Goal: Information Seeking & Learning: Learn about a topic

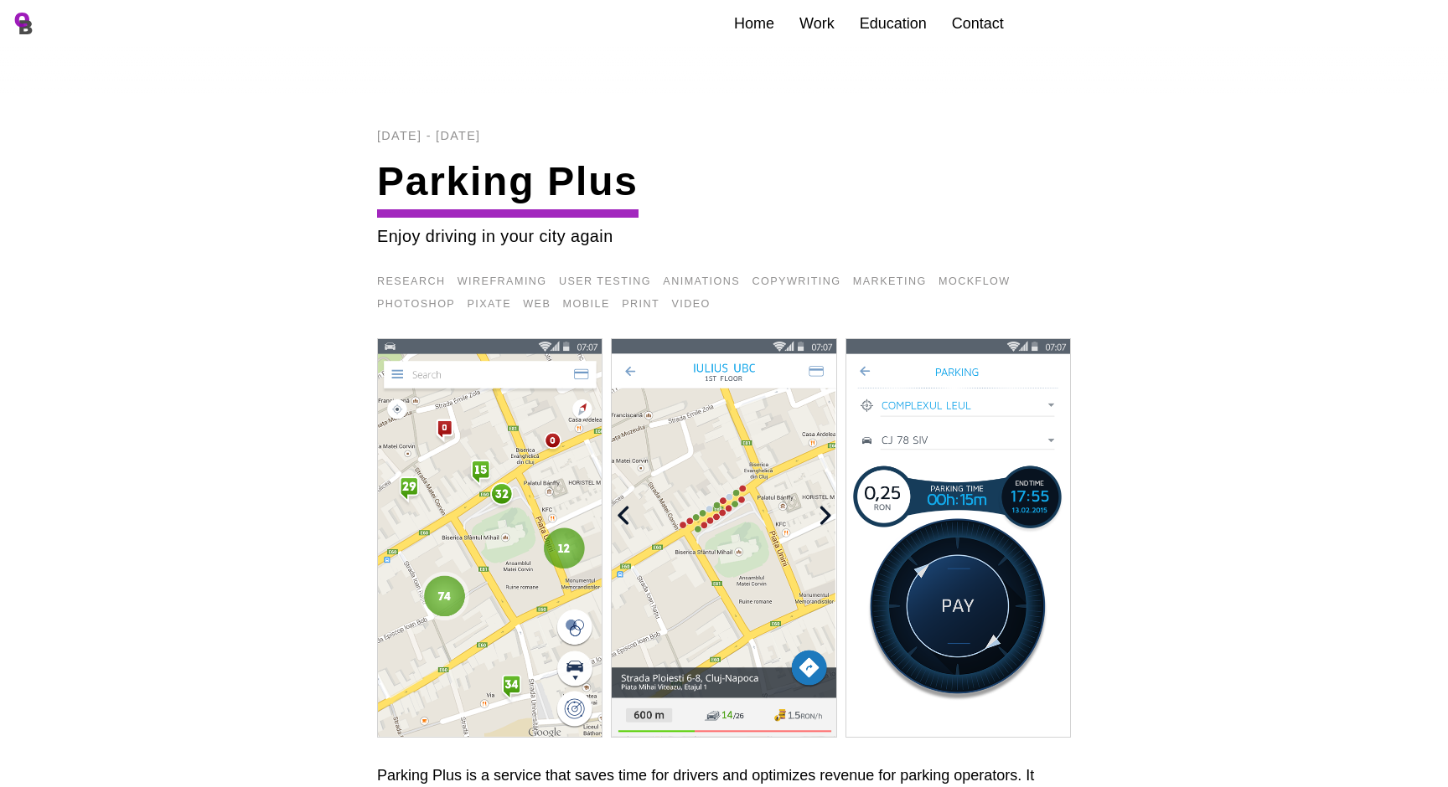
click at [764, 18] on link "Home" at bounding box center [754, 23] width 40 height 17
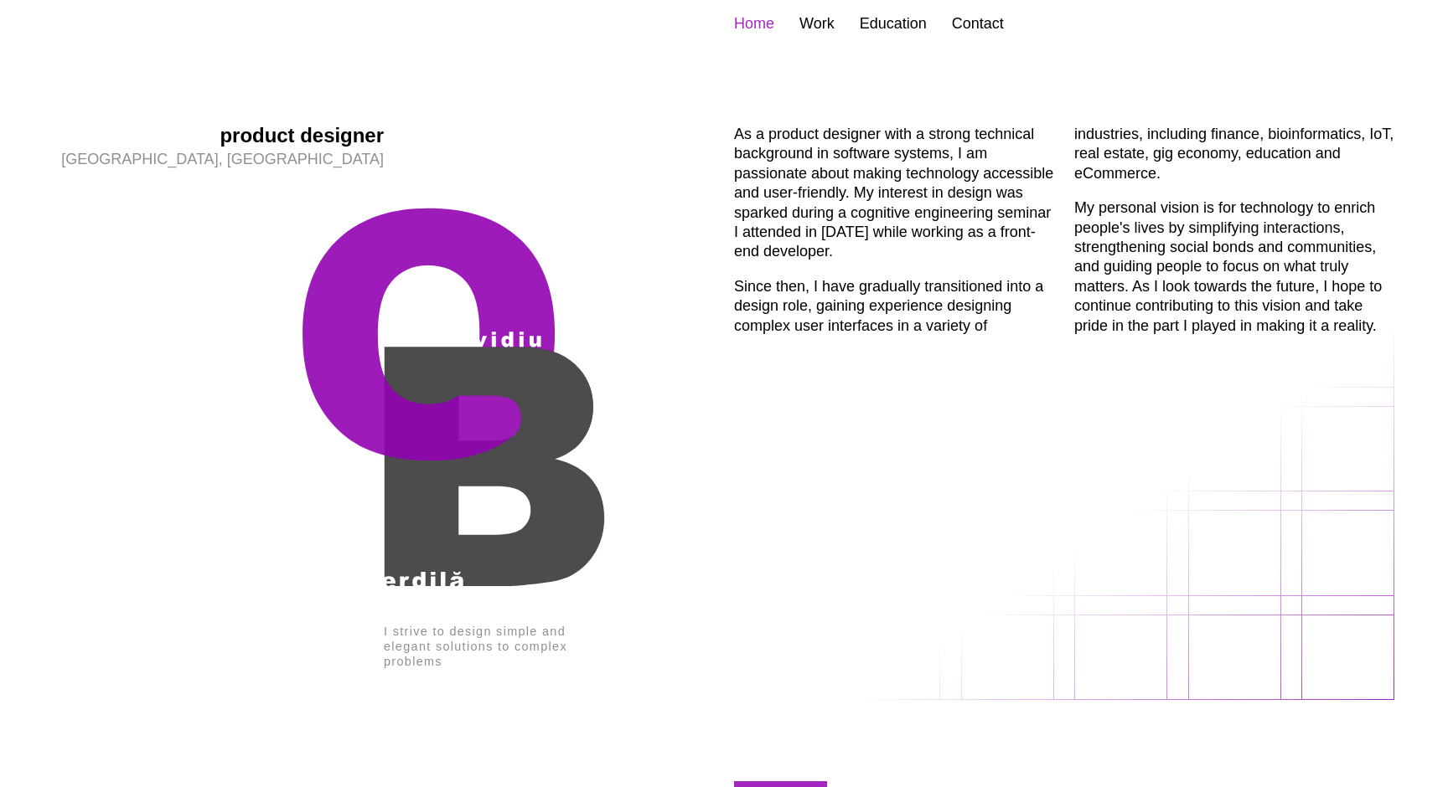
click at [472, 399] on img at bounding box center [384, 397] width 660 height 454
click at [829, 17] on link "Work" at bounding box center [816, 23] width 35 height 17
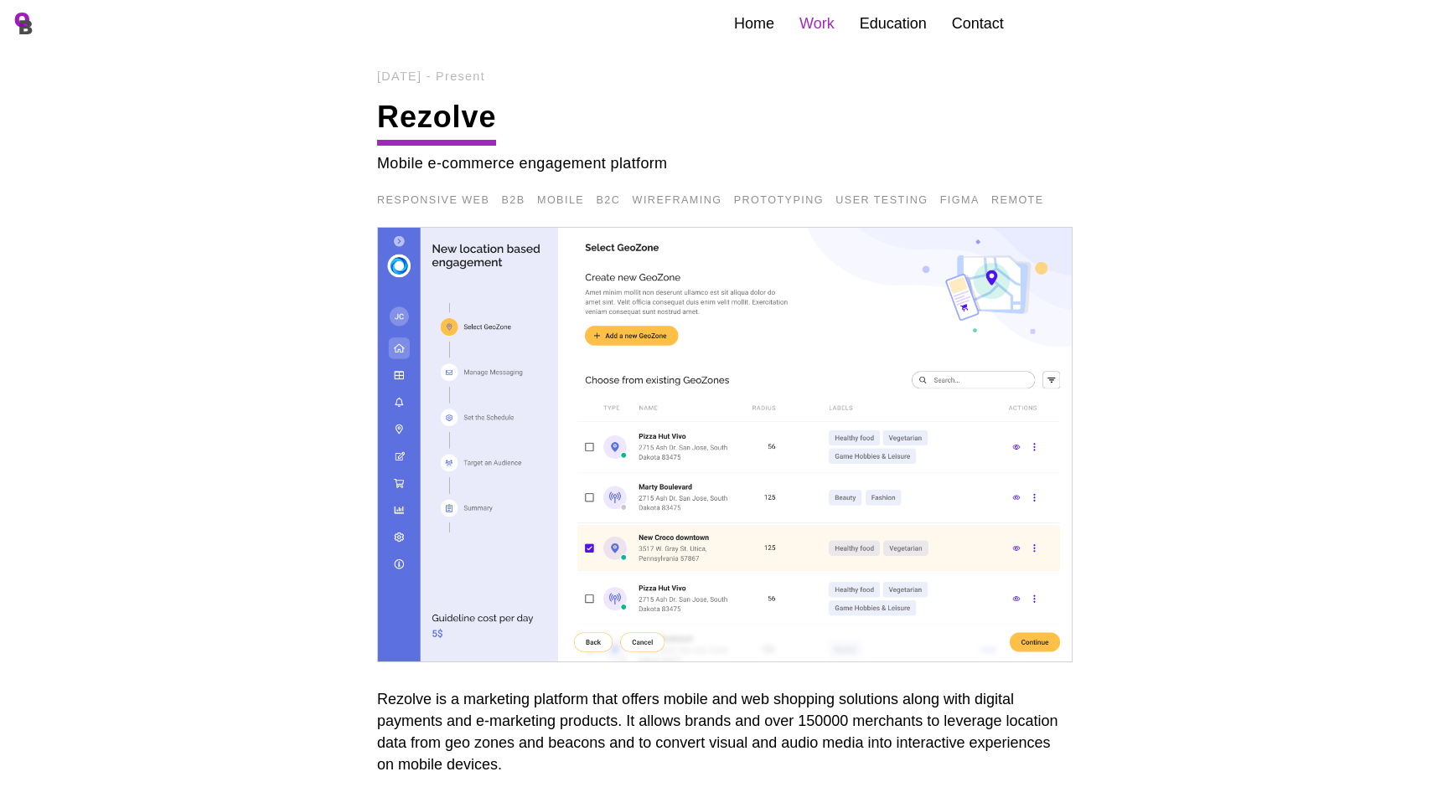
scroll to position [29, 0]
click at [755, 346] on img at bounding box center [724, 444] width 695 height 436
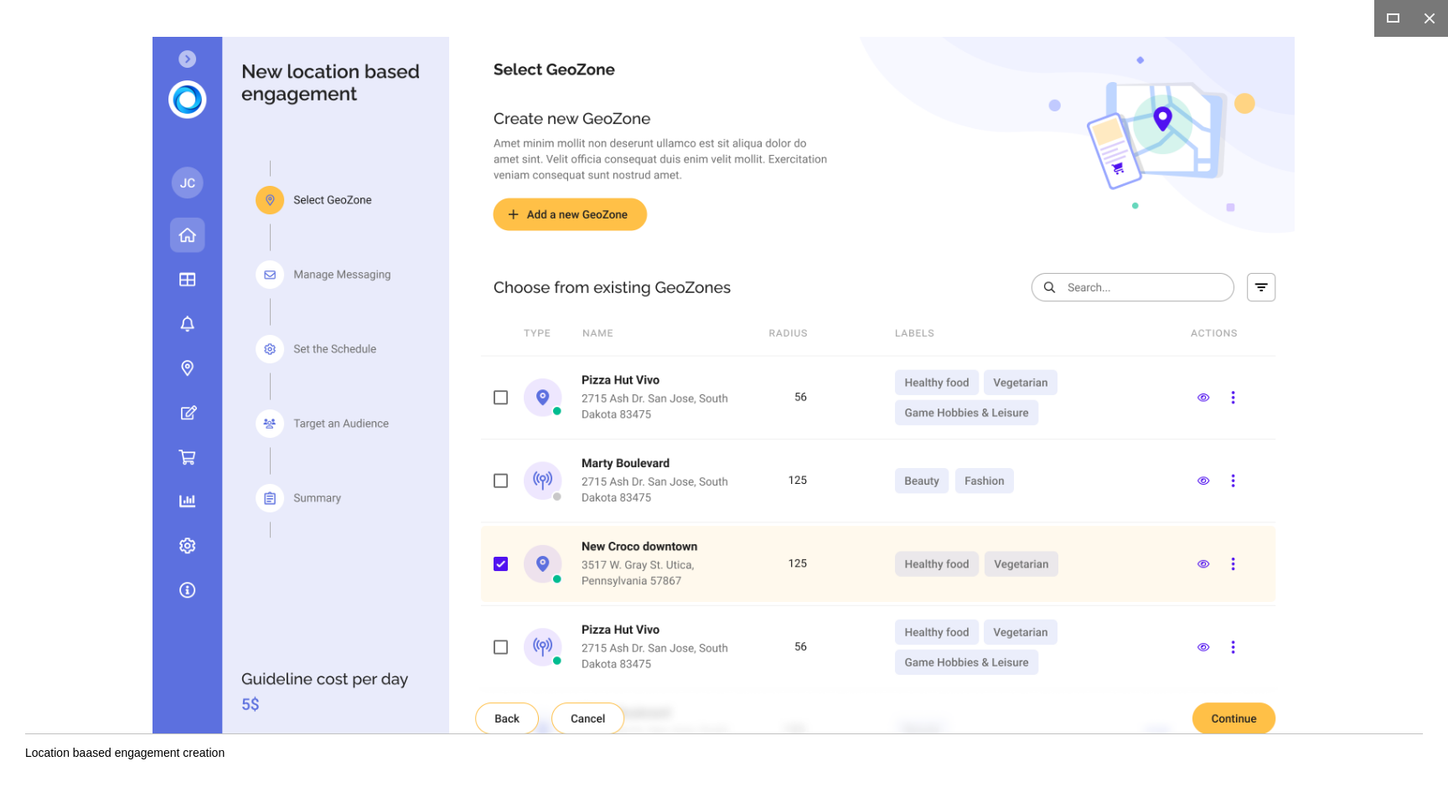
click at [1037, 385] on img at bounding box center [723, 394] width 1142 height 714
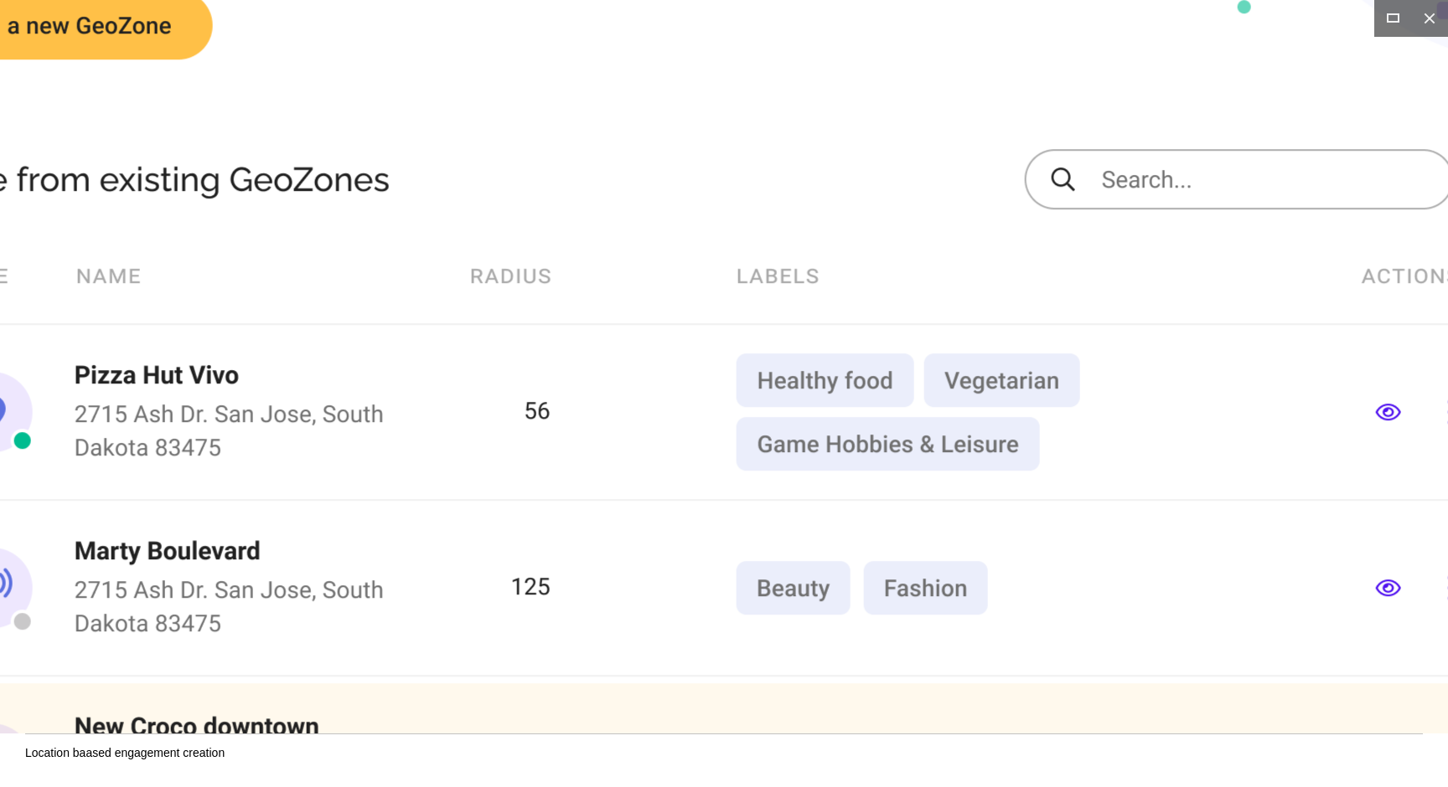
click at [1035, 378] on img at bounding box center [374, 404] width 2413 height 1508
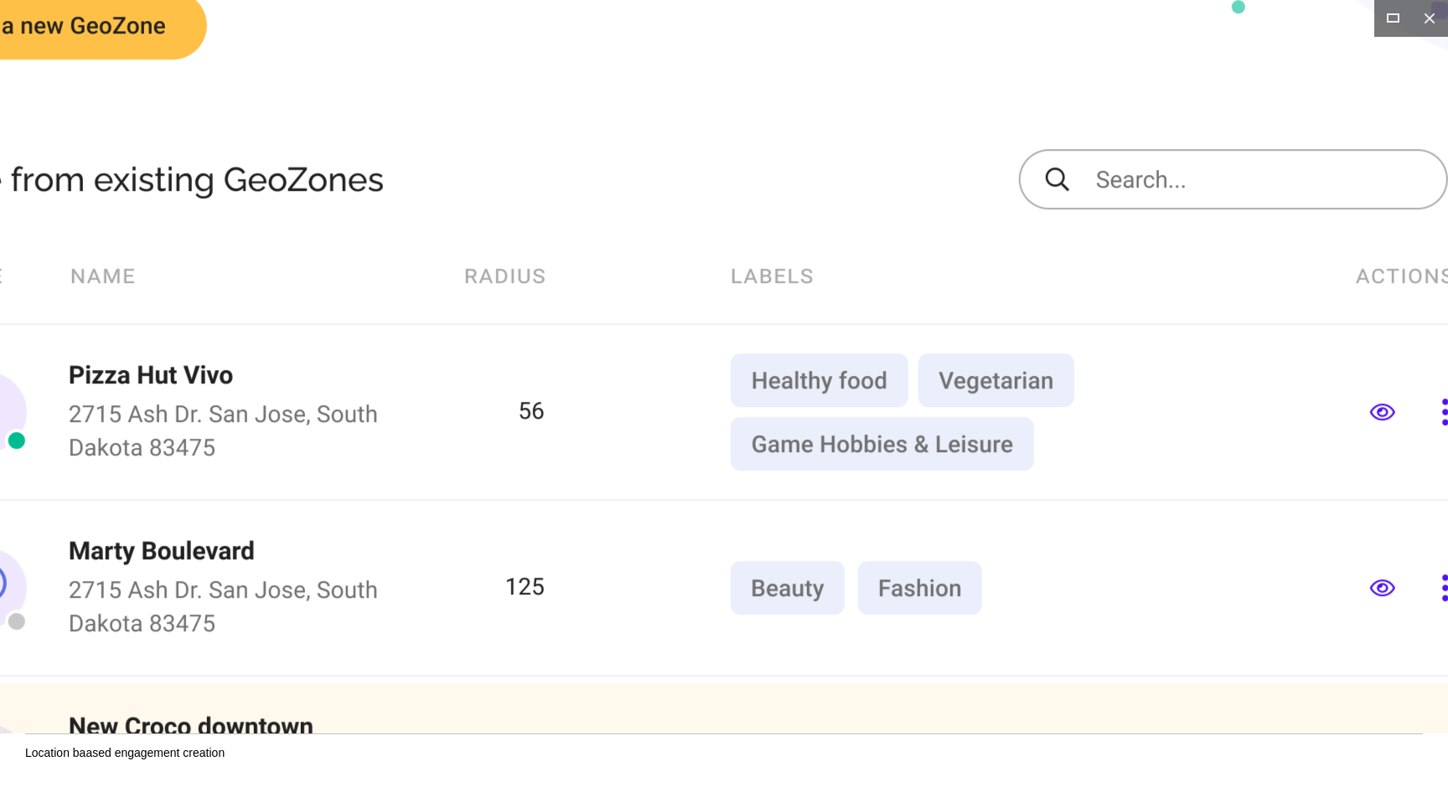
click at [1035, 378] on img at bounding box center [368, 404] width 2413 height 1508
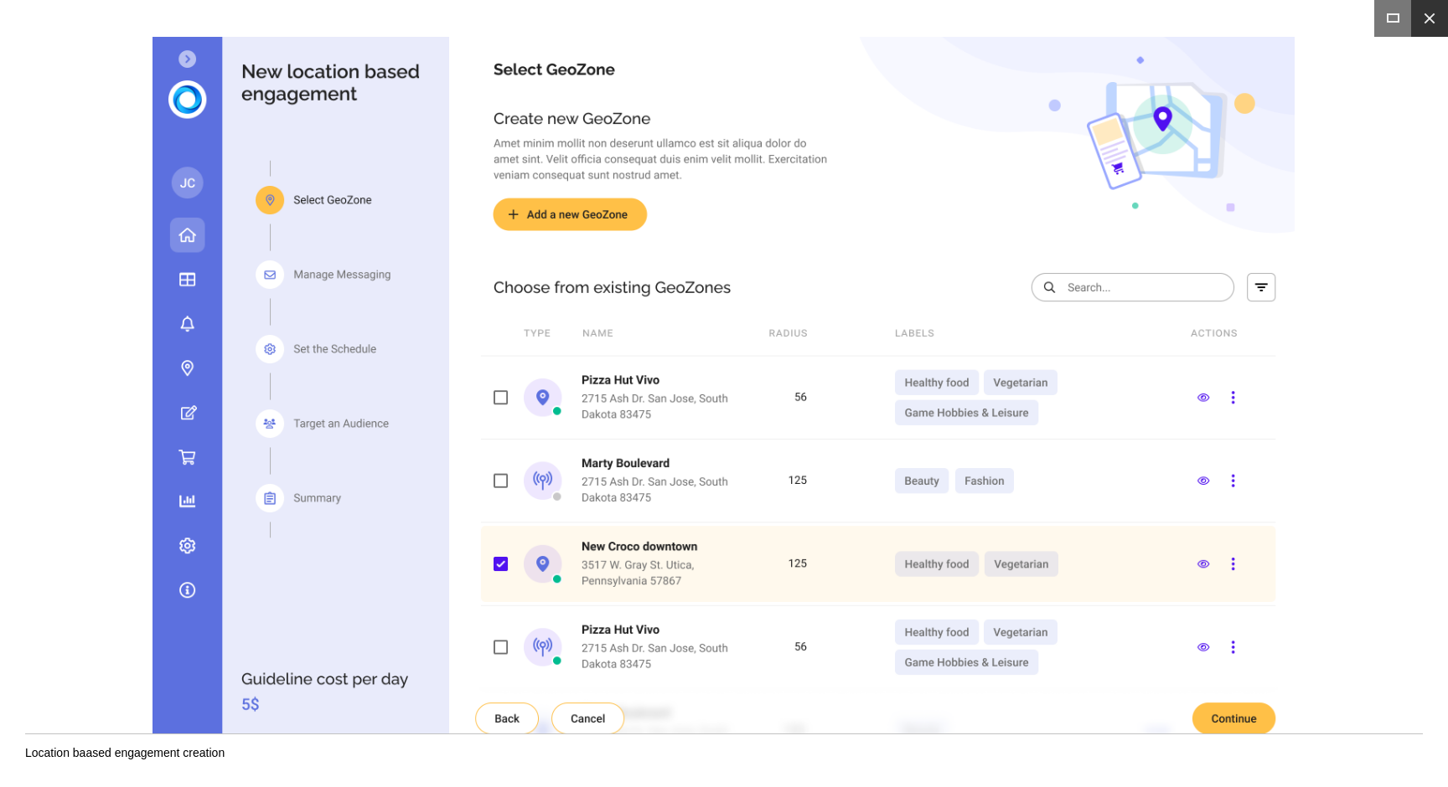
click at [1429, 18] on button at bounding box center [1429, 18] width 37 height 37
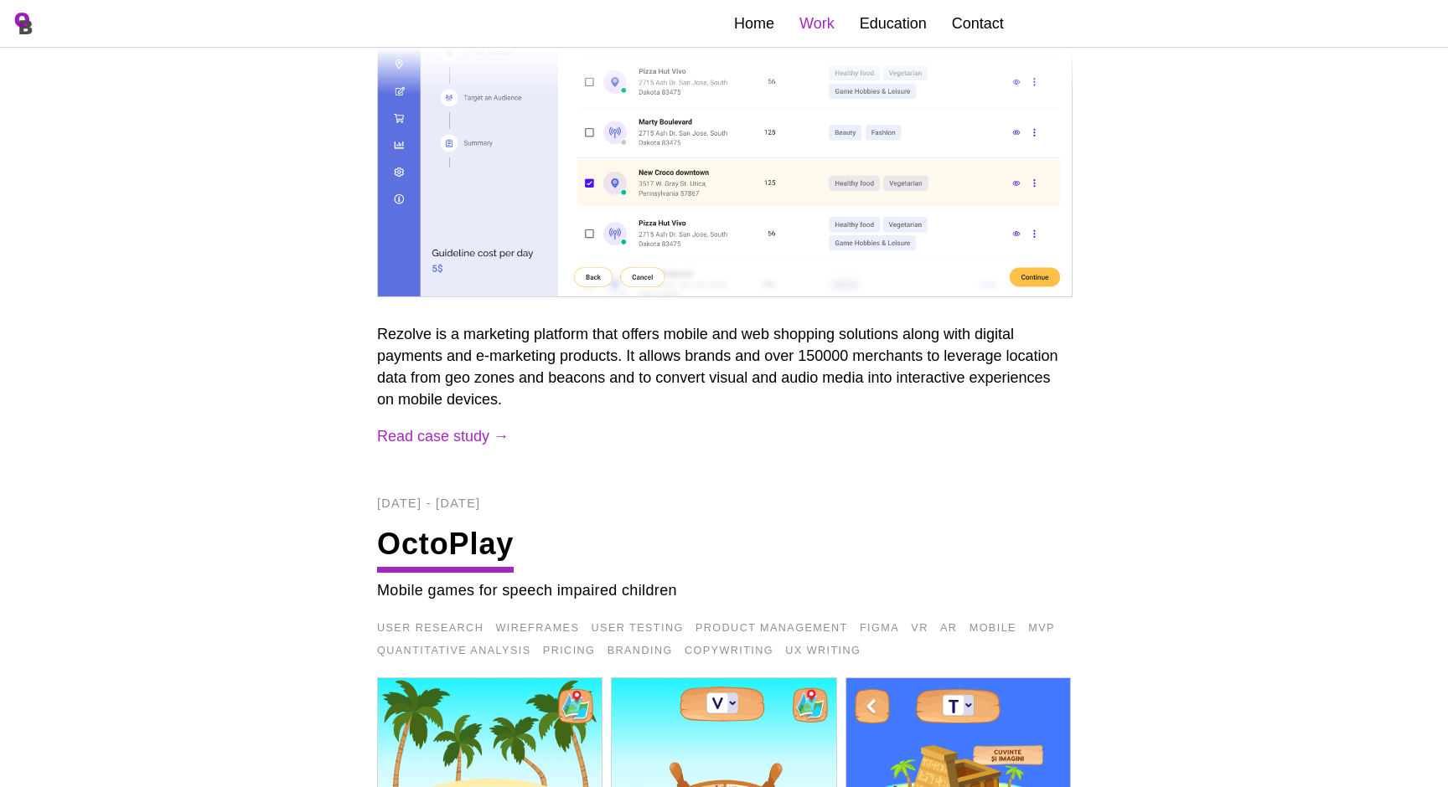
scroll to position [389, 0]
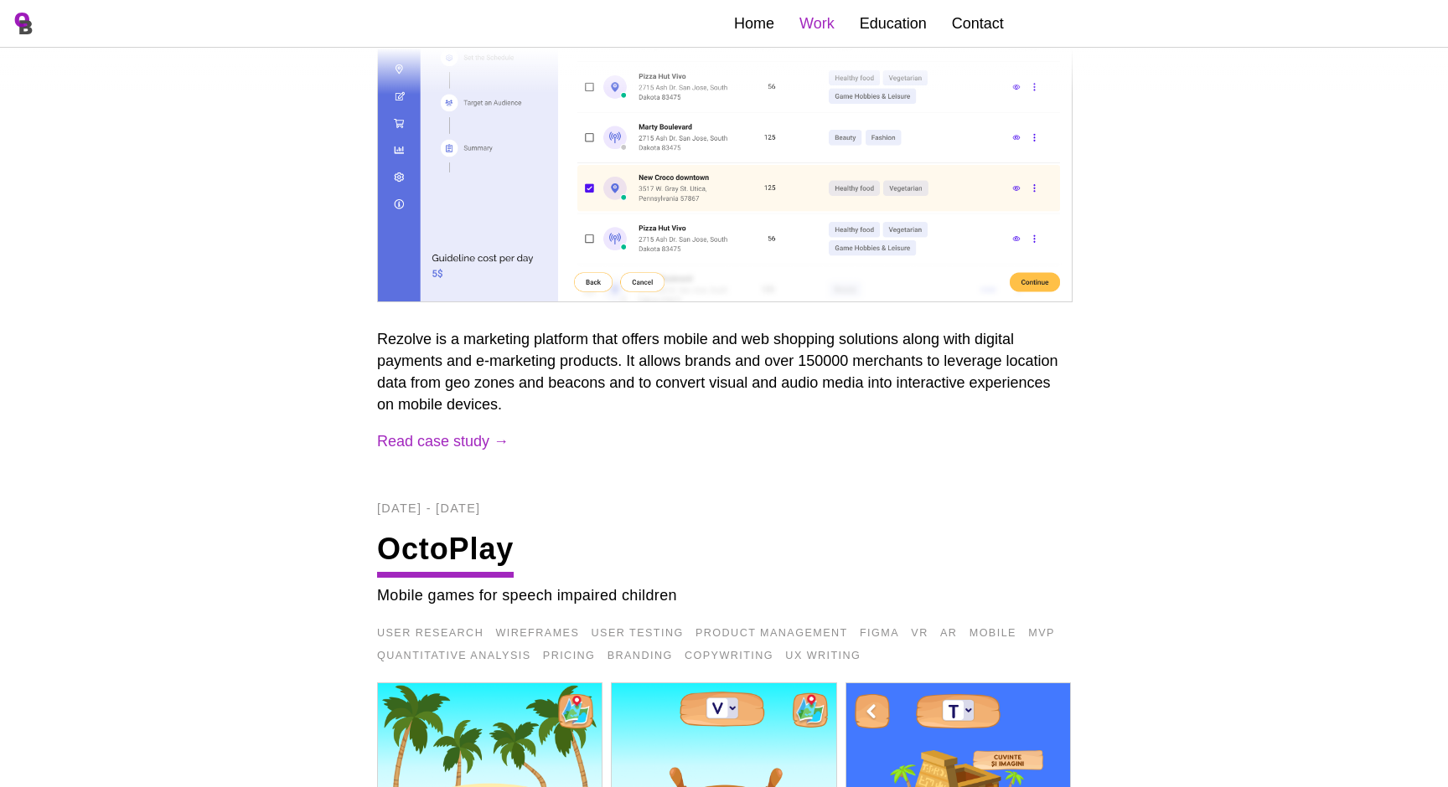
click at [418, 440] on link "Read case study →" at bounding box center [443, 441] width 132 height 17
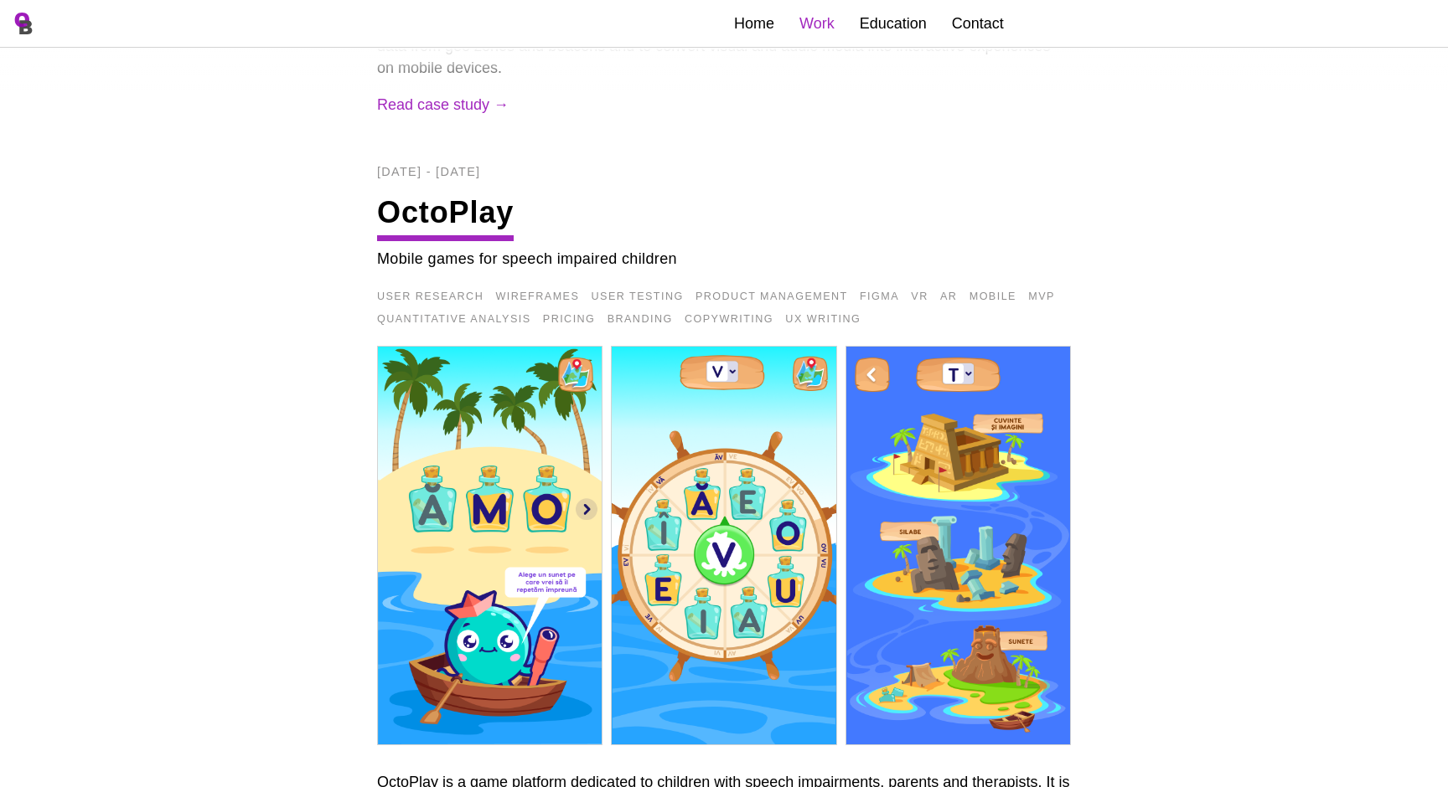
scroll to position [936, 0]
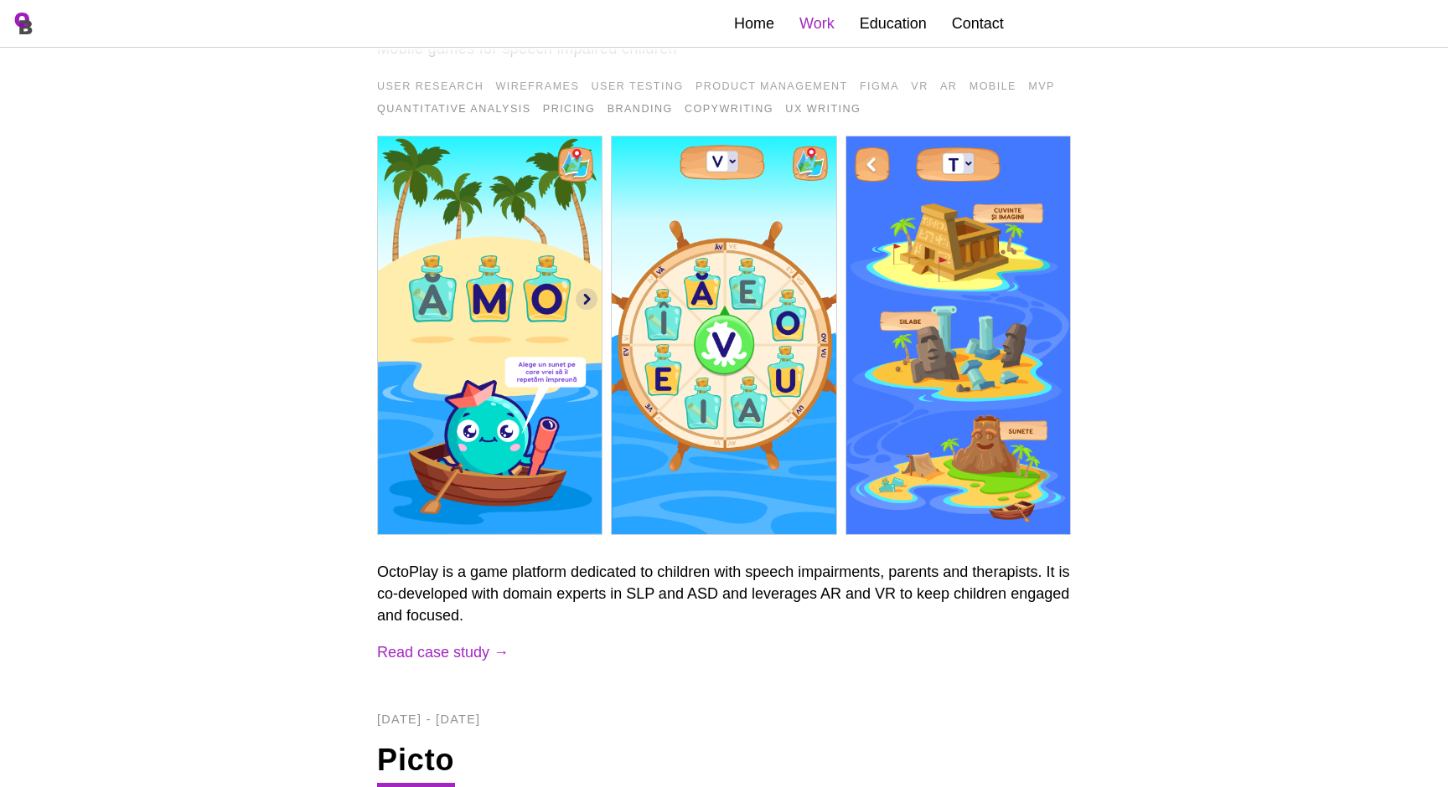
scroll to position [29, 0]
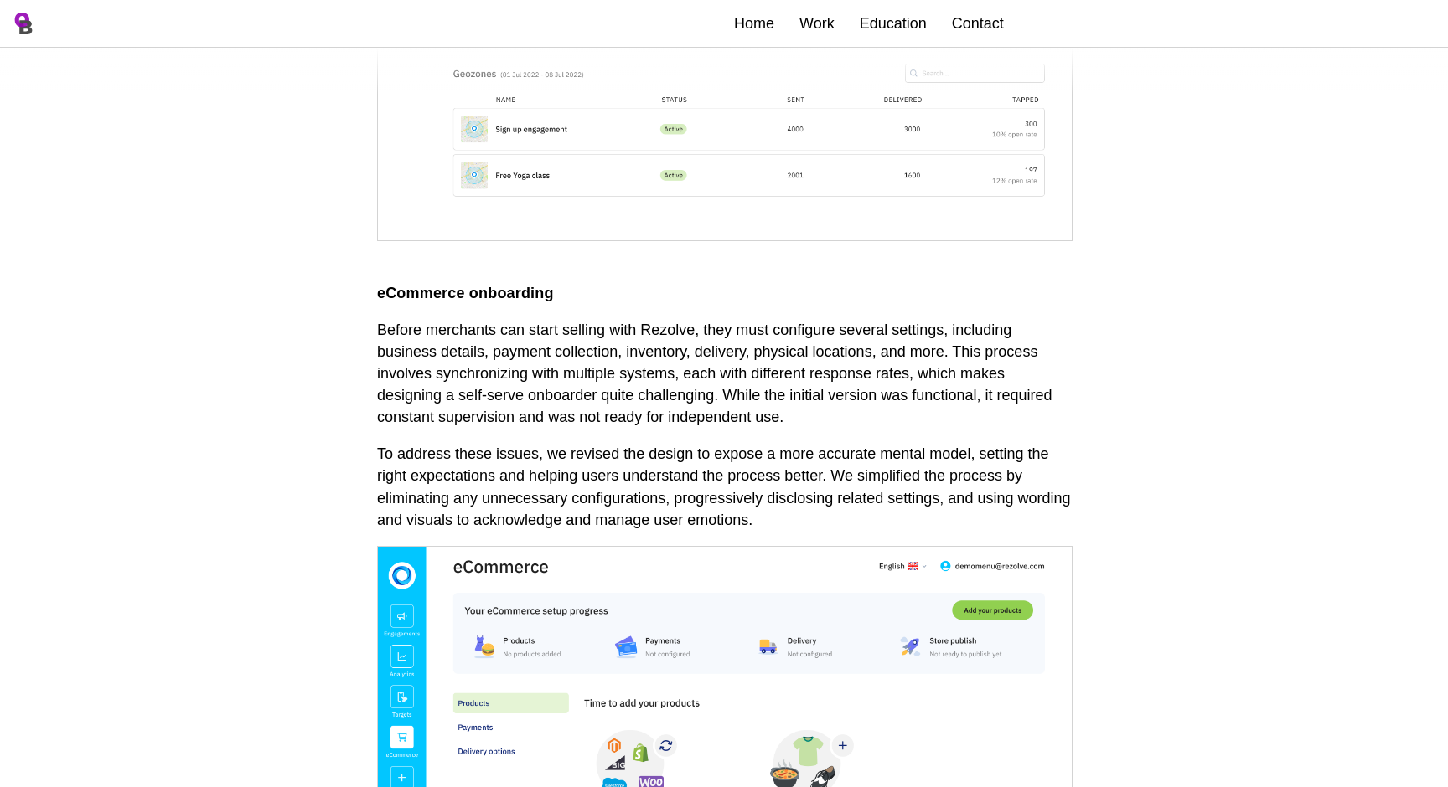
scroll to position [7023, 0]
